Goal: Download file/media

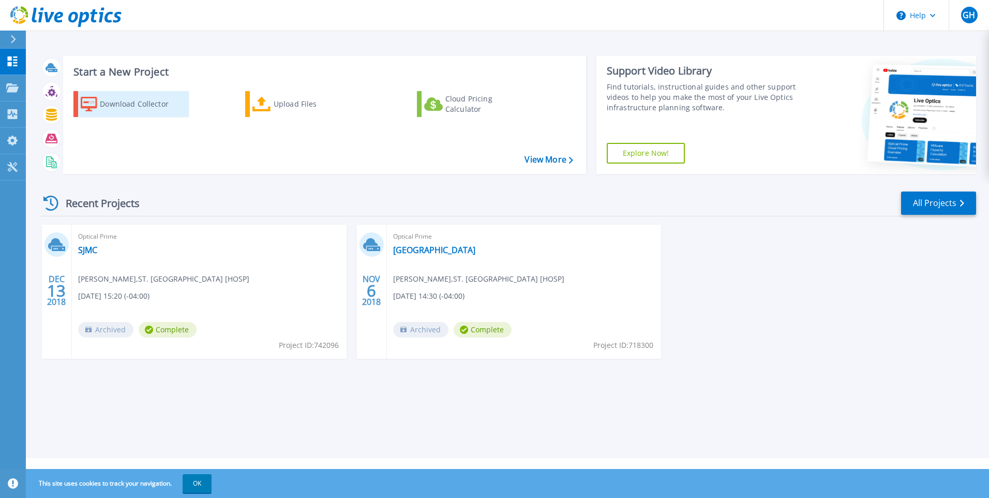
click at [129, 101] on div "Download Collector" at bounding box center [141, 104] width 83 height 21
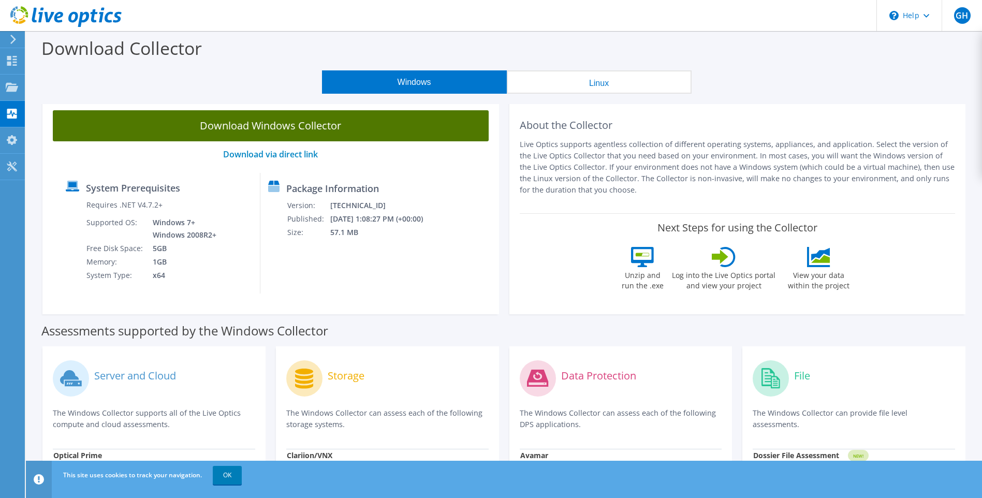
click at [278, 129] on link "Download Windows Collector" at bounding box center [271, 125] width 436 height 31
